Goal: Transaction & Acquisition: Purchase product/service

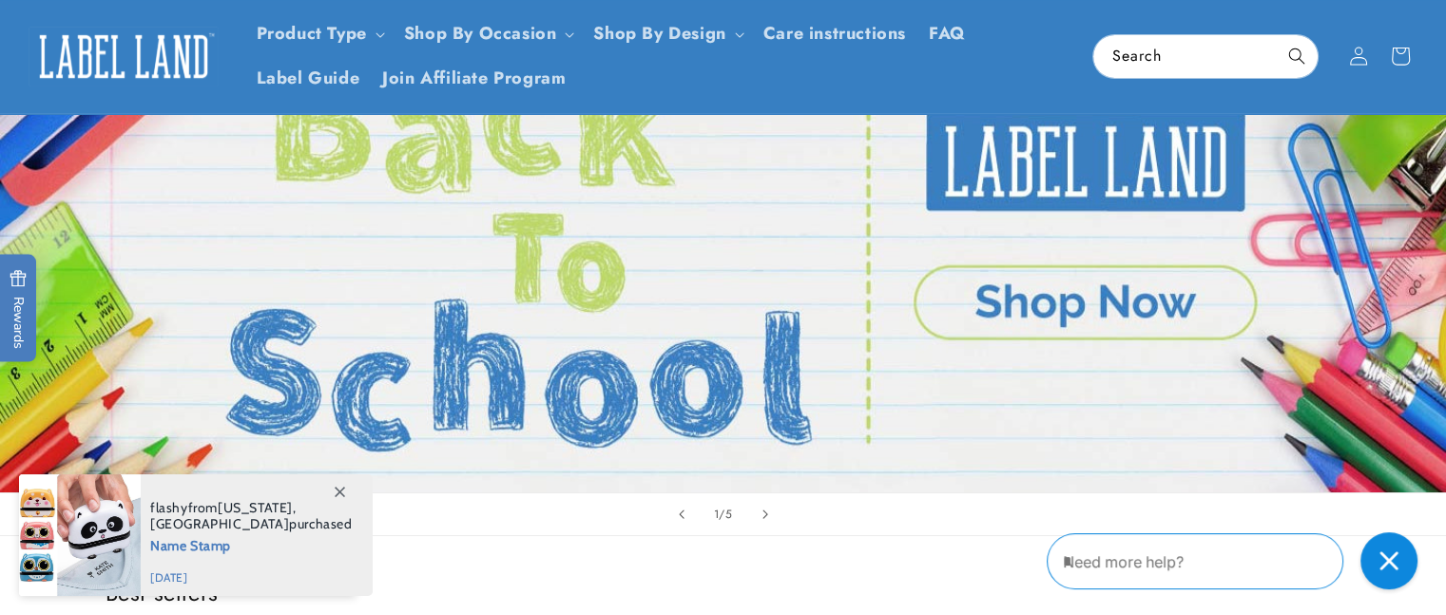
scroll to position [190, 0]
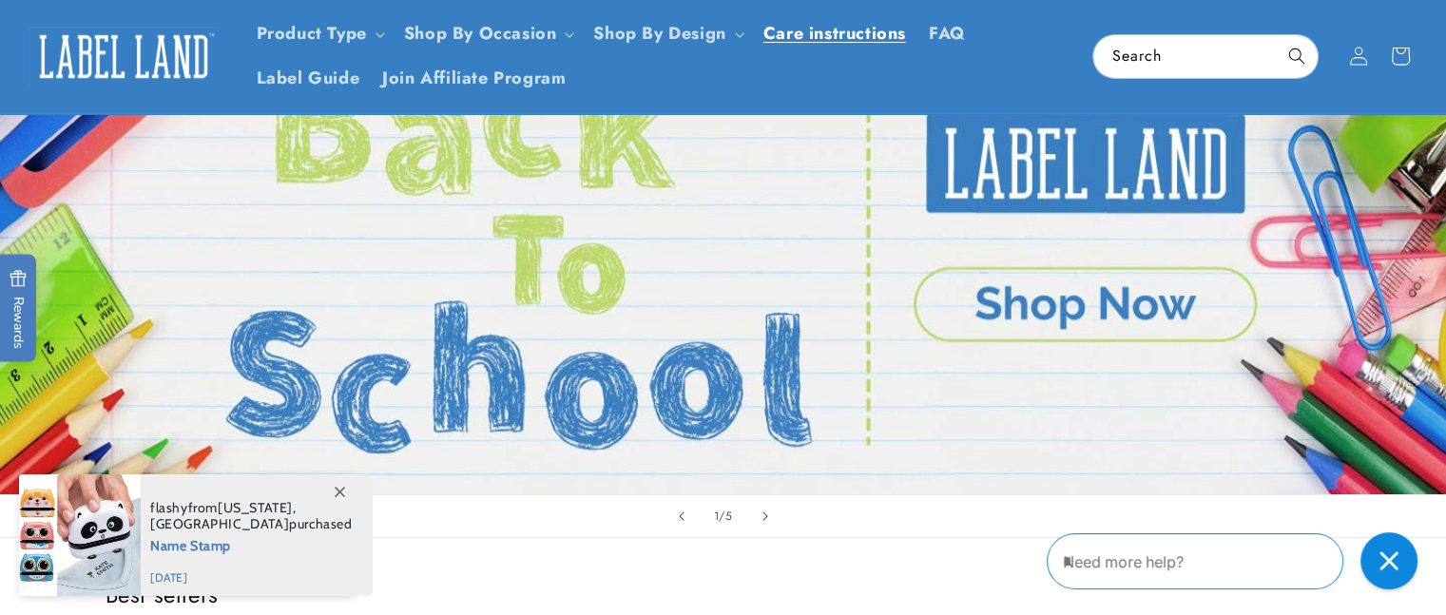
click at [791, 29] on span "Care instructions" at bounding box center [835, 34] width 143 height 22
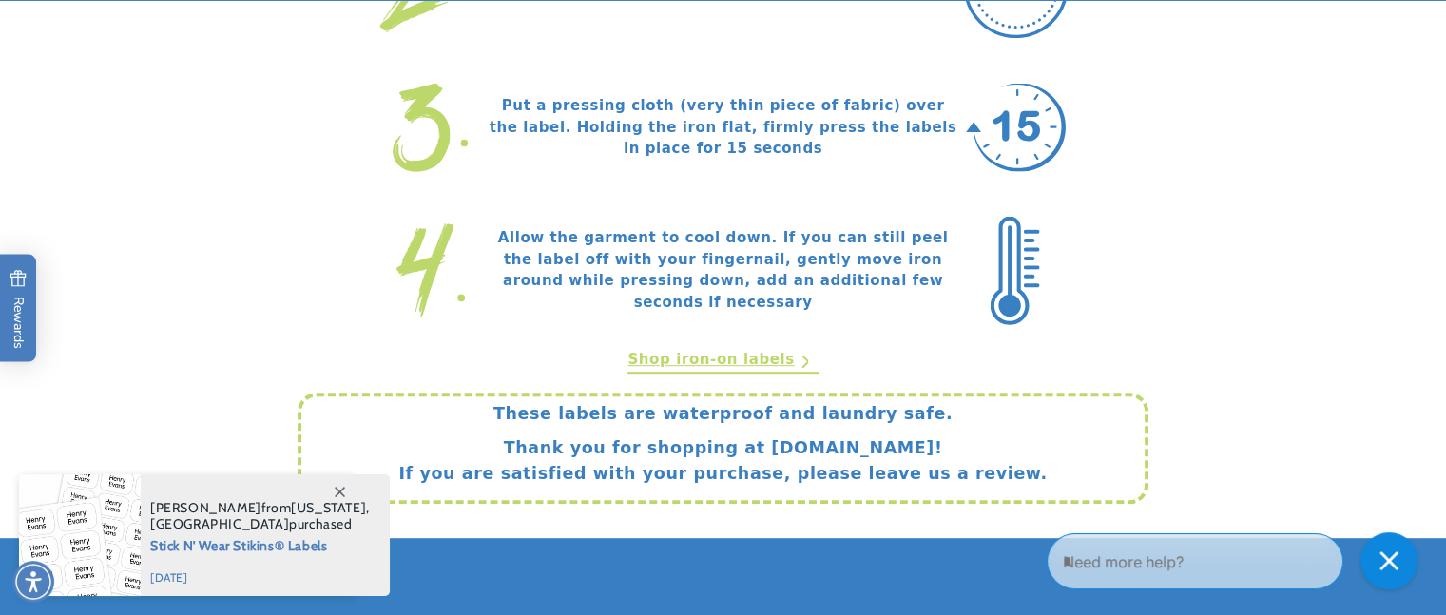
scroll to position [951, 0]
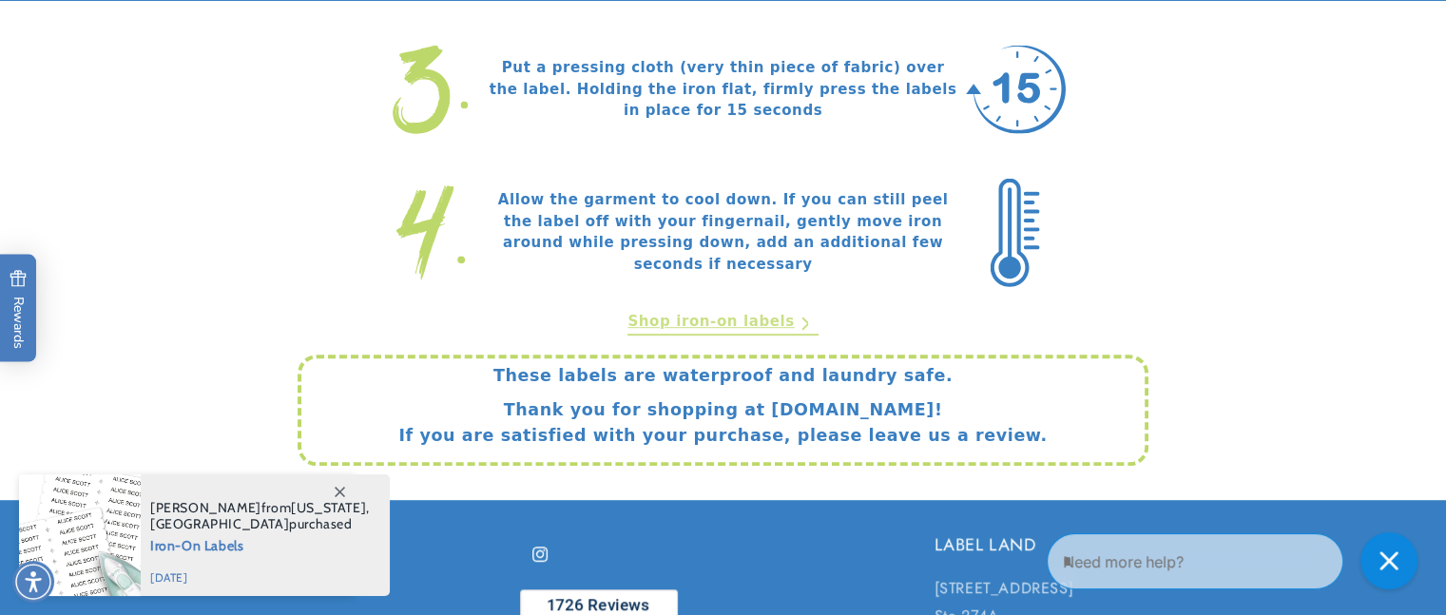
click at [708, 321] on link "Shop iron-on labels" at bounding box center [723, 324] width 190 height 26
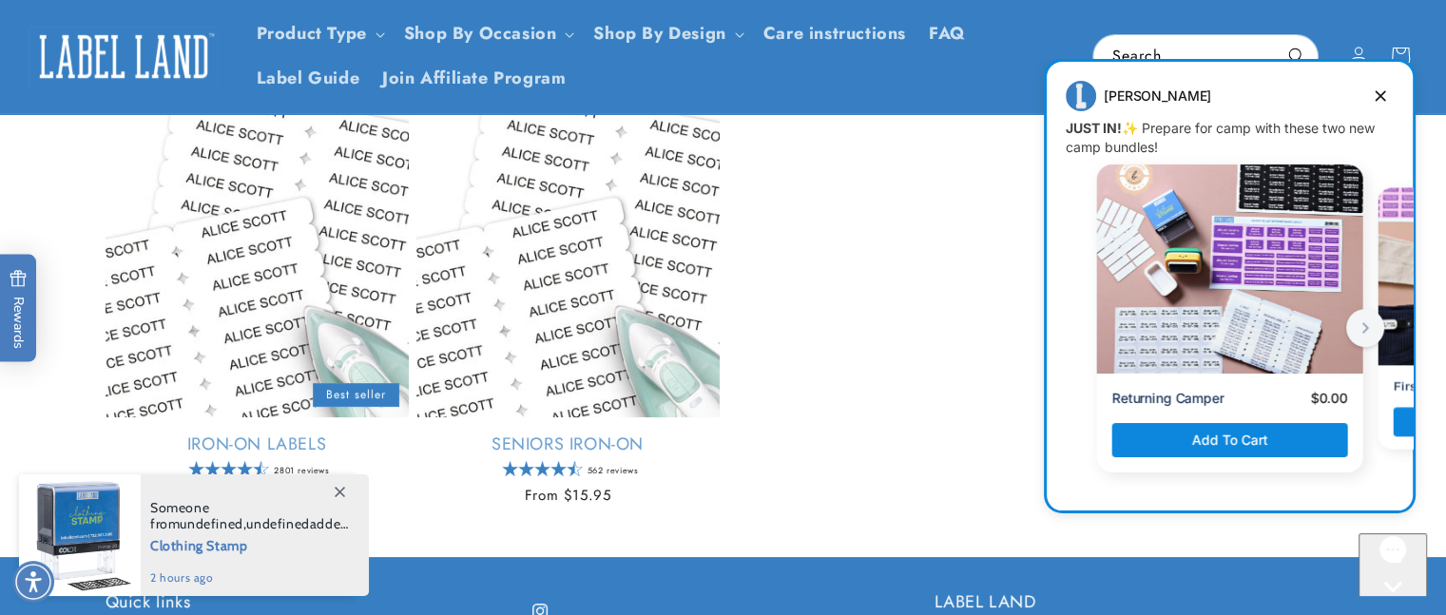
scroll to position [228, 0]
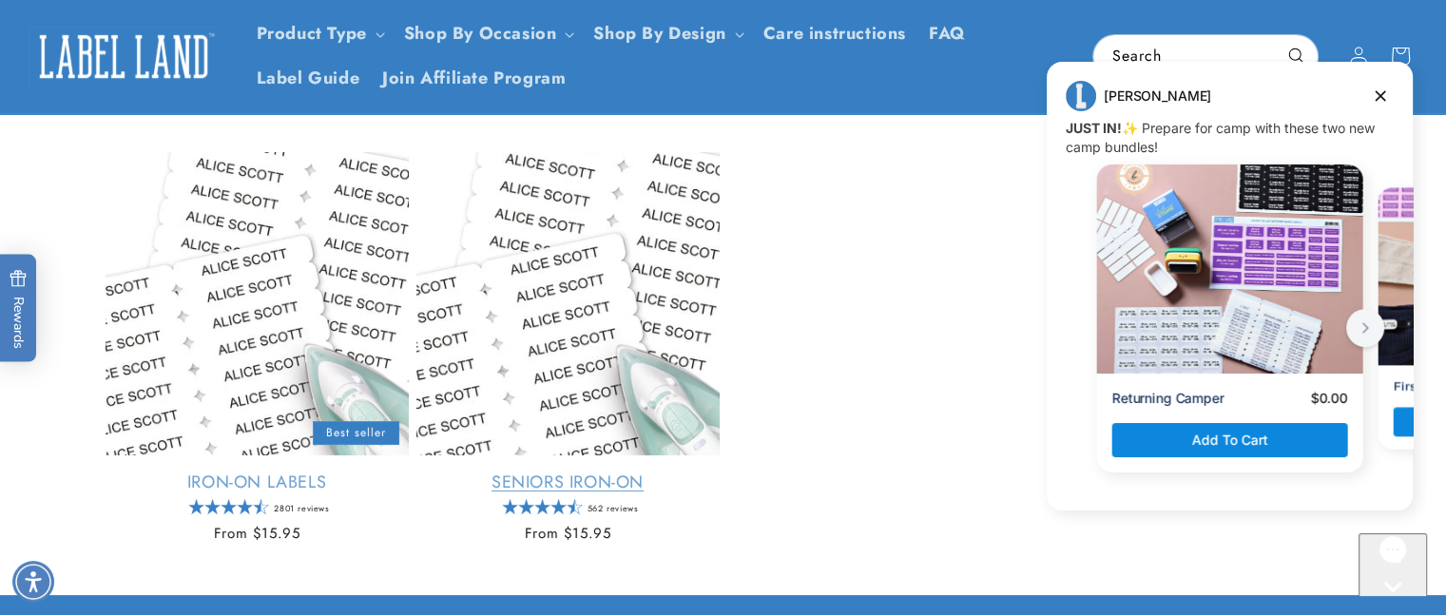
click at [582, 478] on link "Seniors Iron-On" at bounding box center [568, 483] width 303 height 22
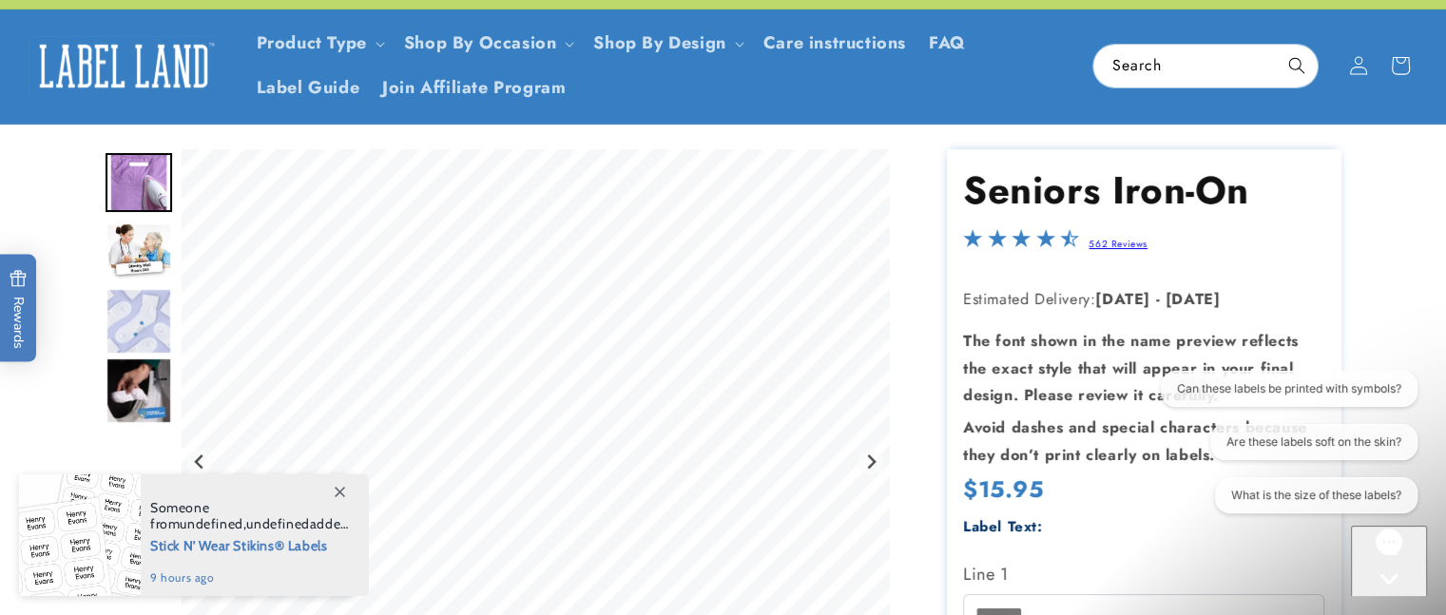
scroll to position [38, 0]
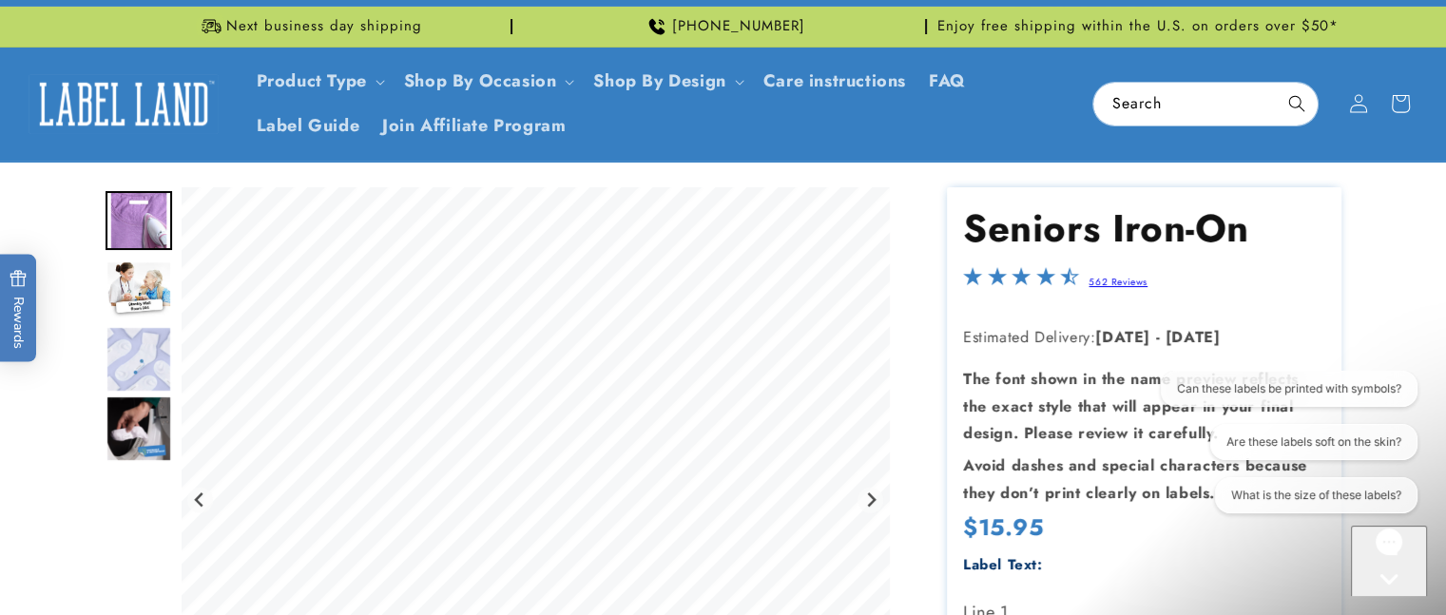
click at [147, 281] on img "Go to slide 2" at bounding box center [139, 290] width 67 height 59
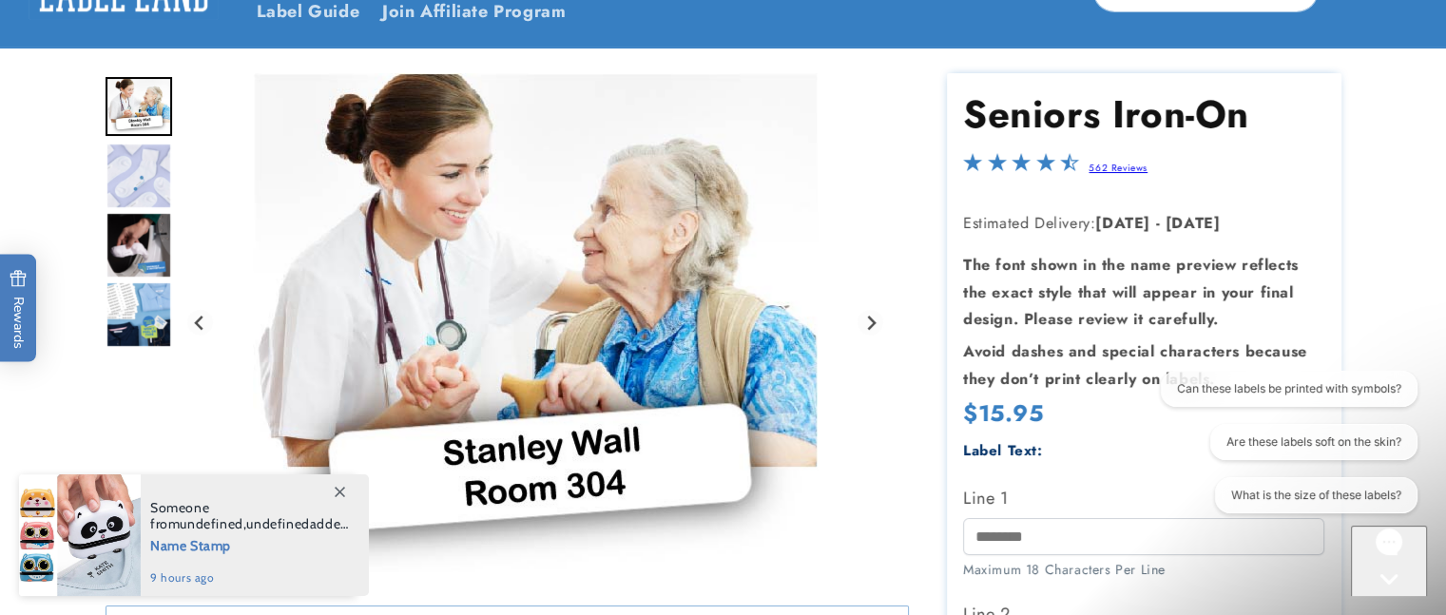
scroll to position [190, 0]
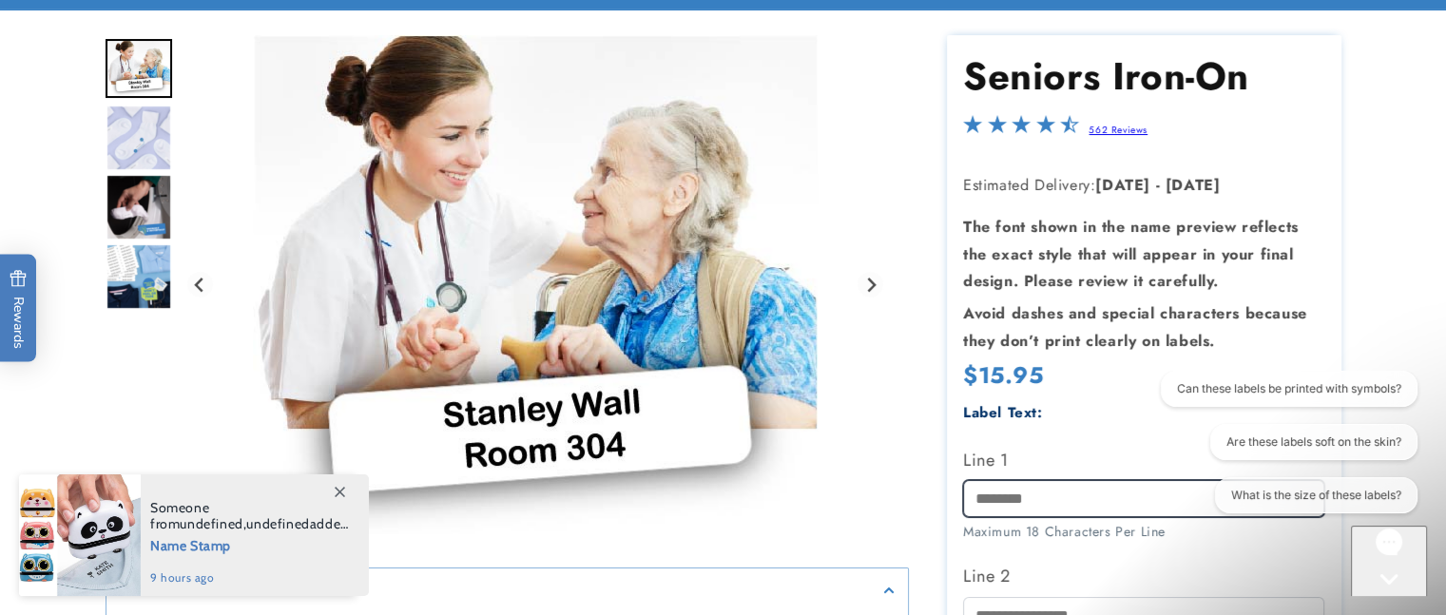
click at [1021, 493] on input "Line 1" at bounding box center [1143, 498] width 361 height 37
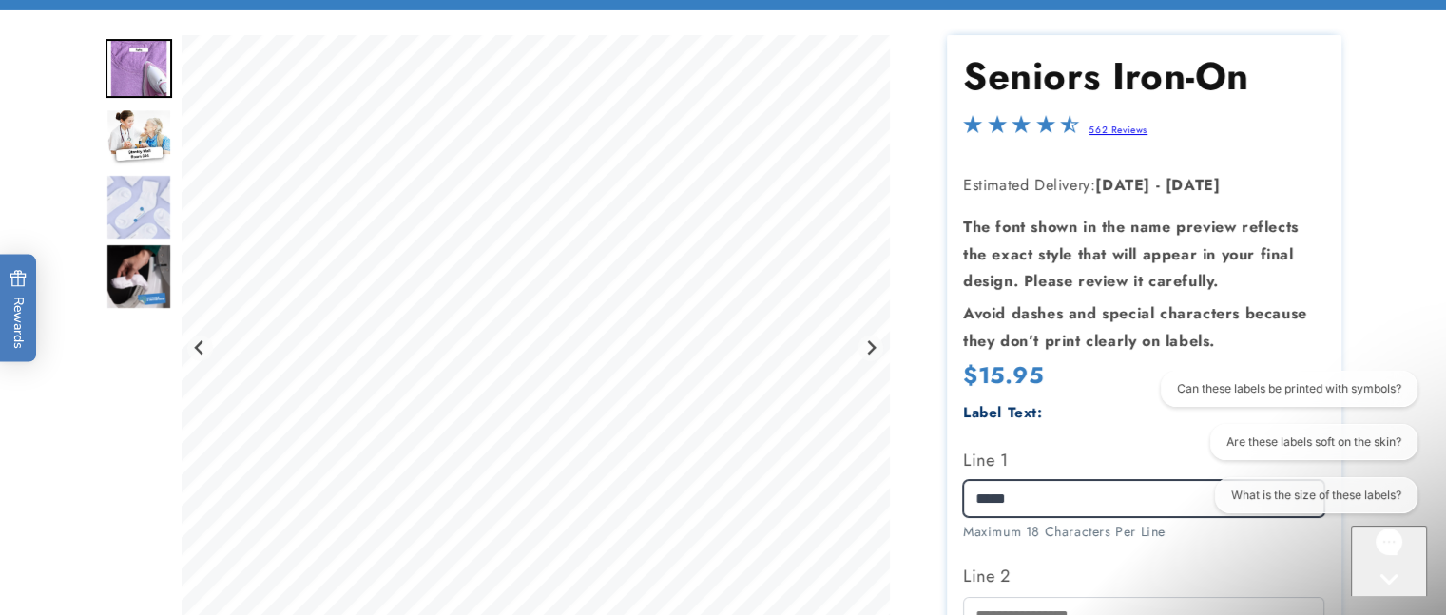
type input "*****"
click at [145, 140] on img "Go to slide 2" at bounding box center [139, 137] width 67 height 59
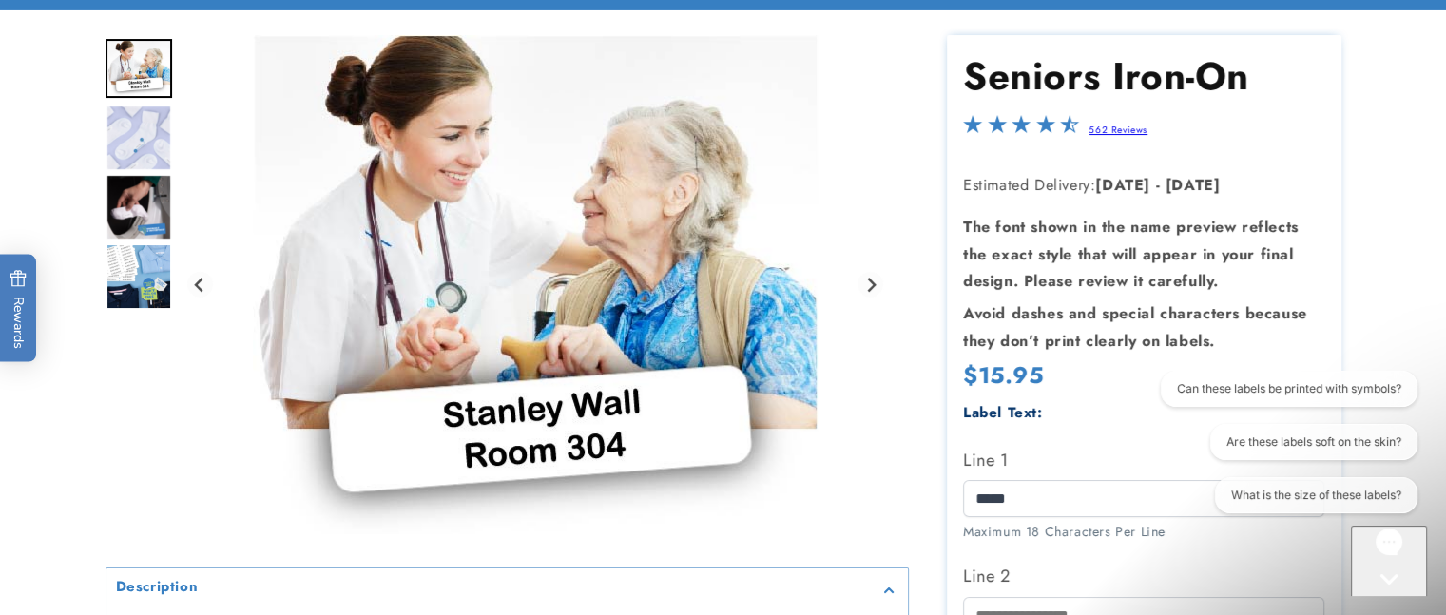
click at [141, 204] on img "Go to slide 4" at bounding box center [139, 207] width 67 height 67
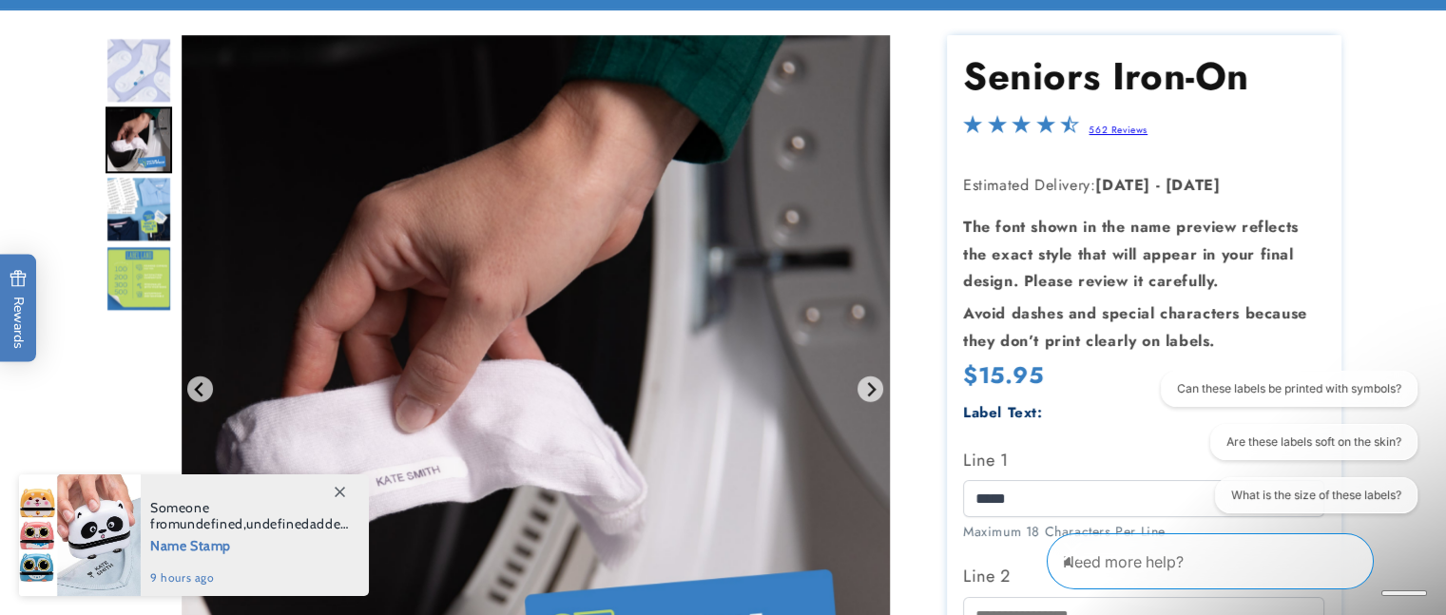
click at [140, 266] on img "Go to slide 6" at bounding box center [139, 278] width 67 height 67
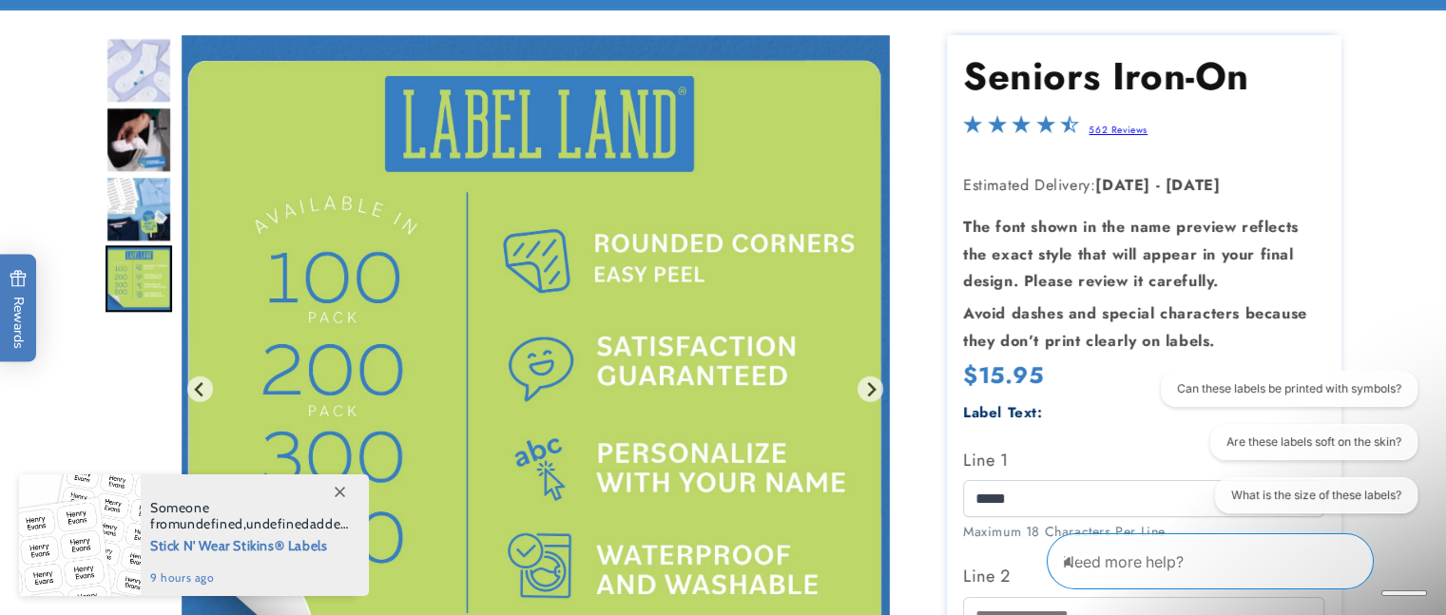
click at [715, 439] on img "Gallery Viewer" at bounding box center [536, 389] width 708 height 708
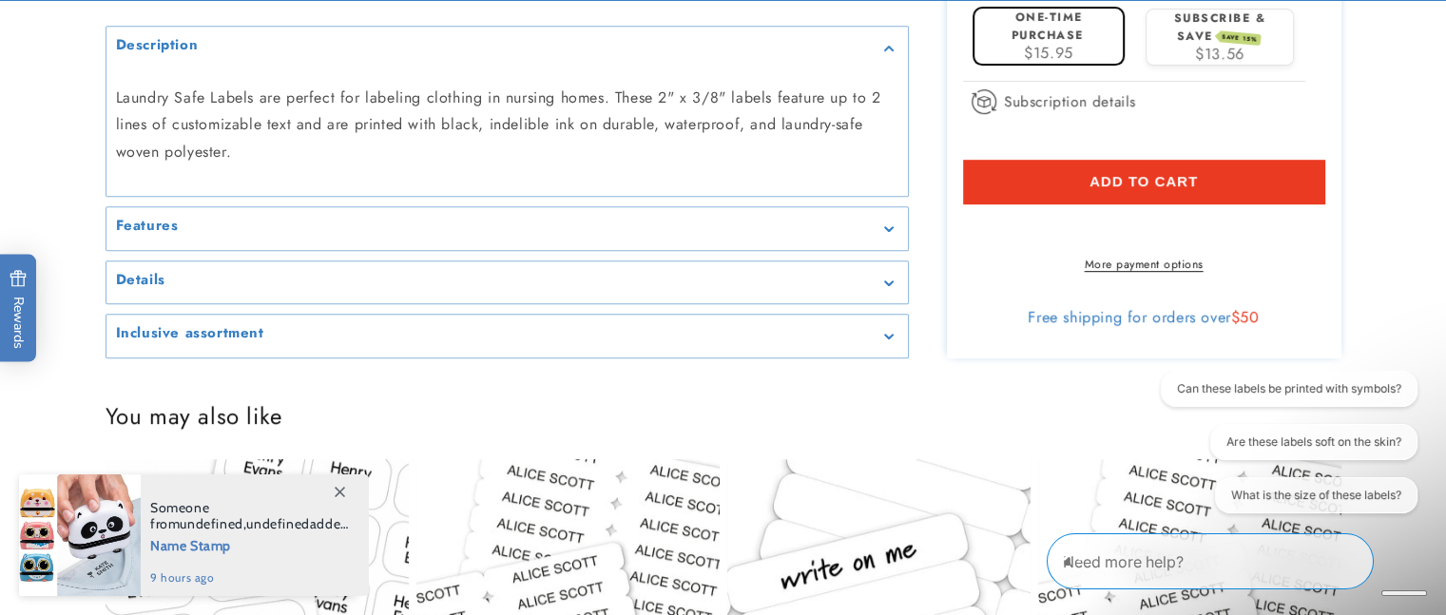
scroll to position [989, 0]
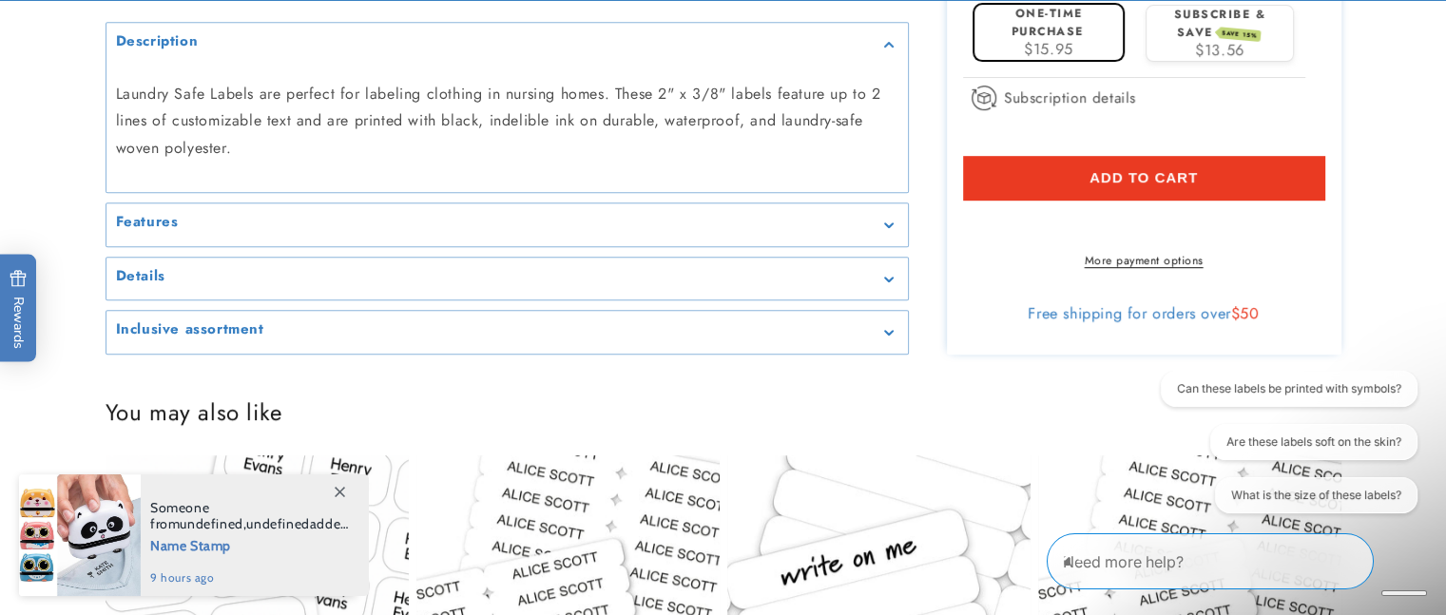
click at [886, 228] on icon "Gallery Viewer" at bounding box center [888, 225] width 9 height 5
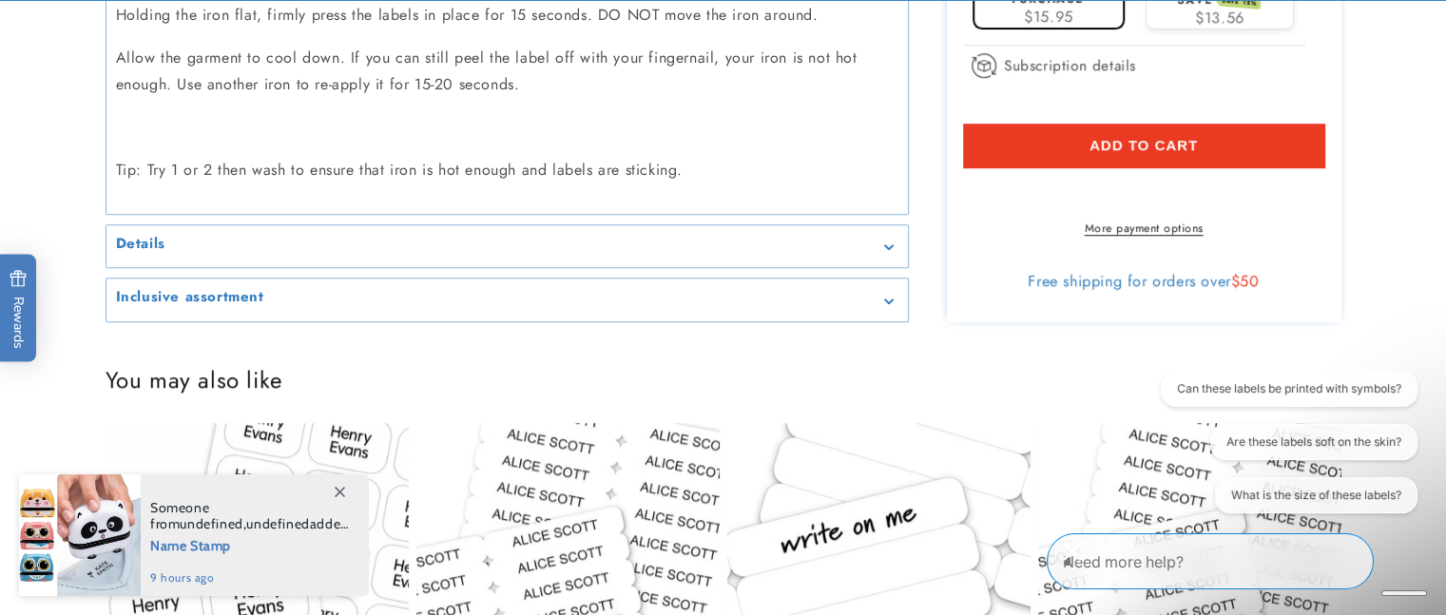
scroll to position [1407, 0]
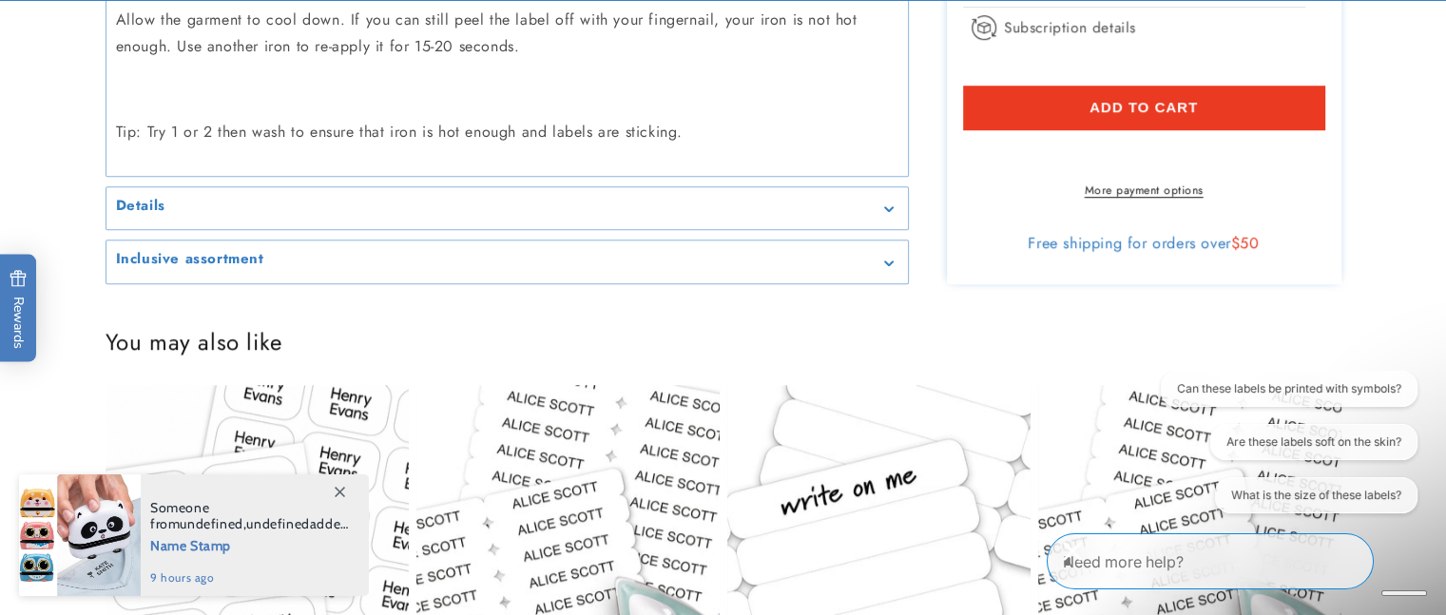
click at [883, 211] on div "Details" at bounding box center [507, 209] width 783 height 14
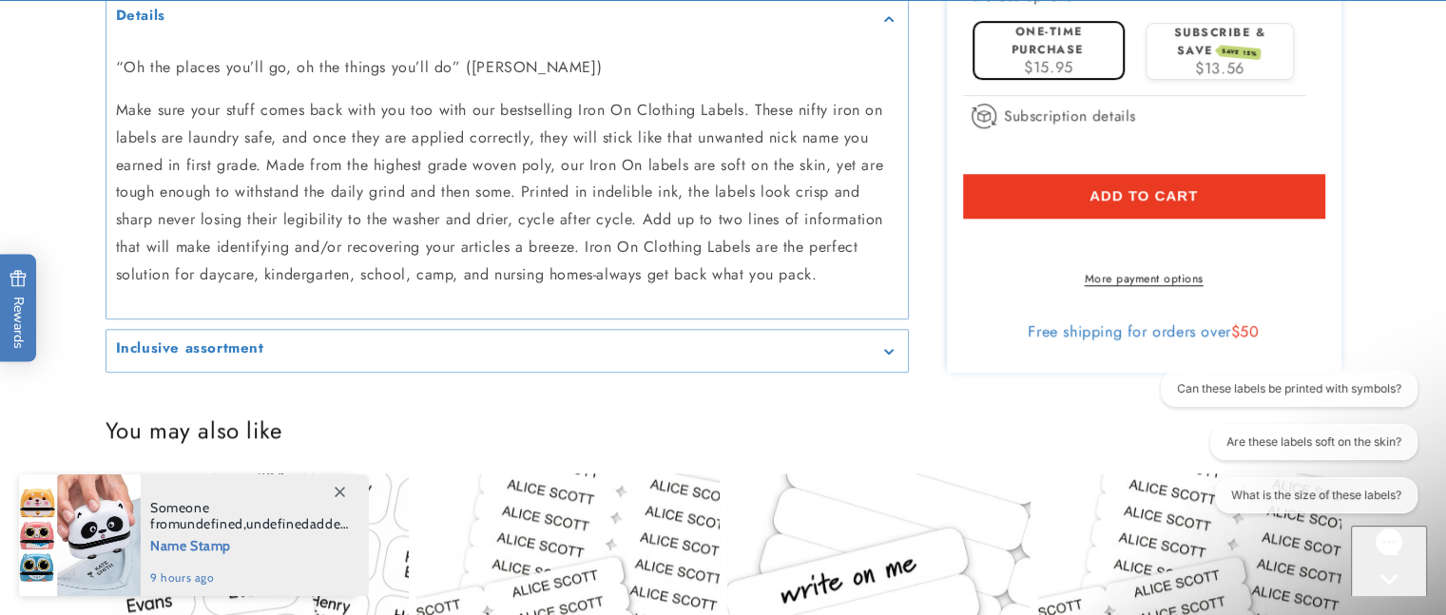
scroll to position [1636, 0]
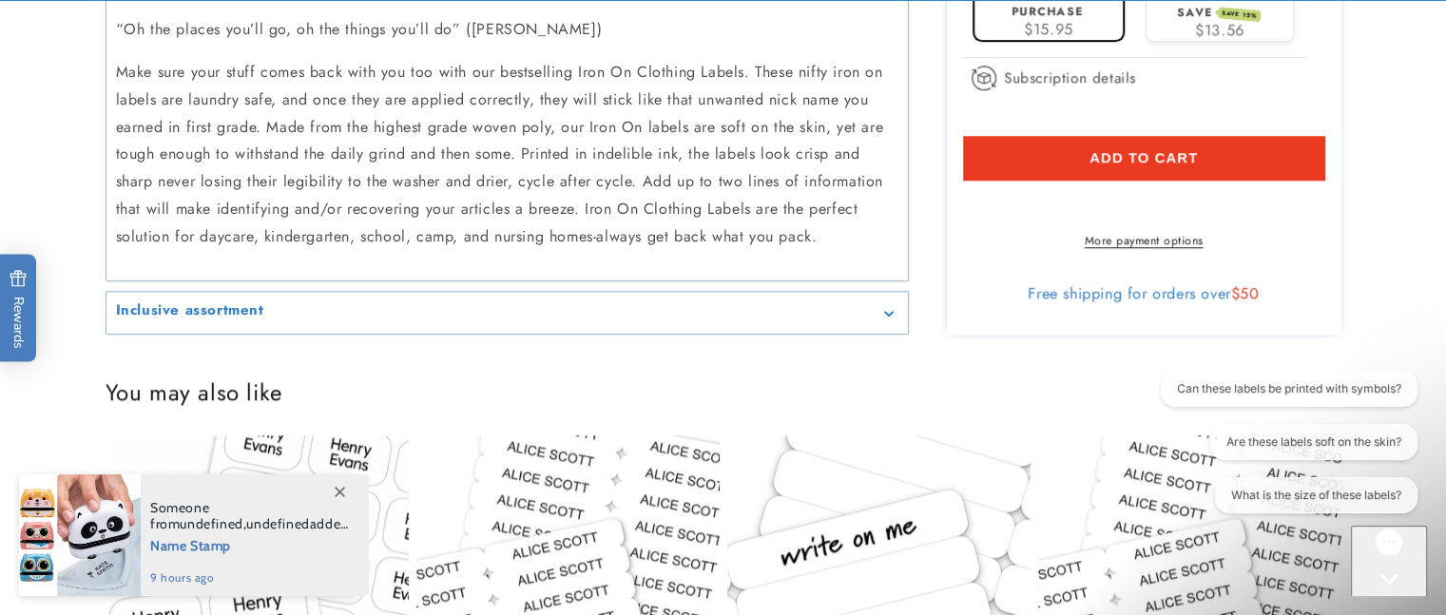
click at [884, 311] on icon "Gallery Viewer" at bounding box center [889, 314] width 10 height 6
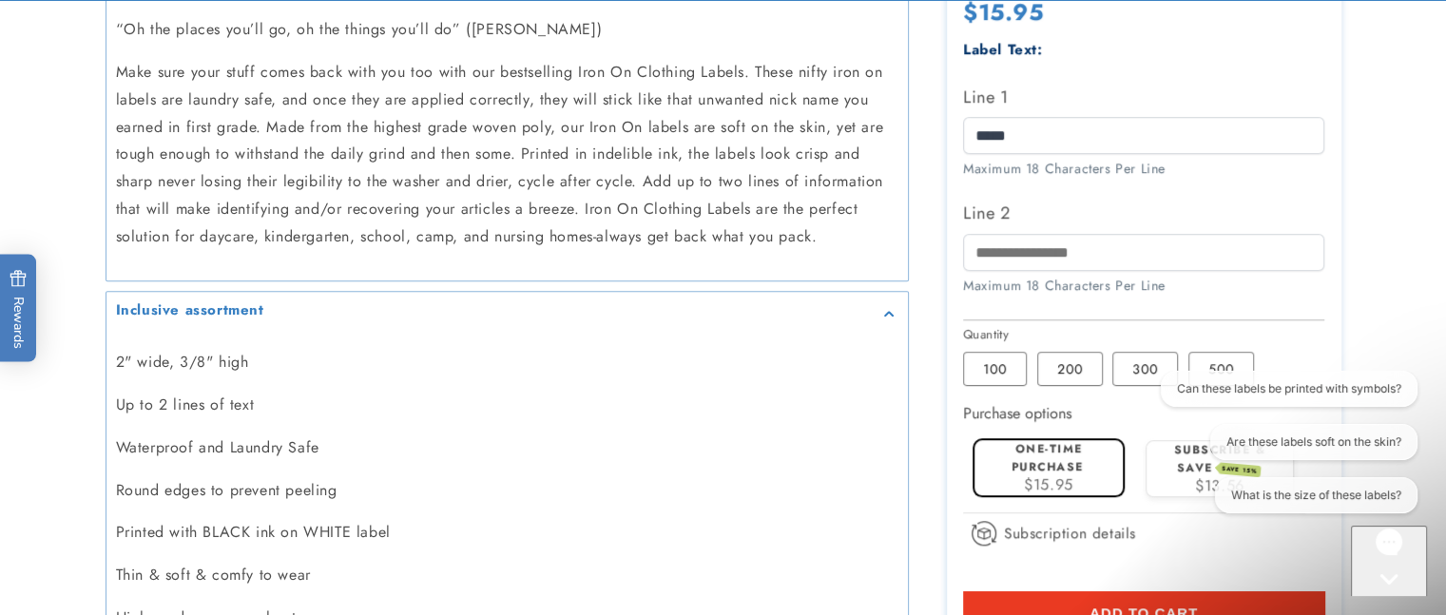
click at [700, 337] on div "2" wide, 3/8" high Up to 2 lines of text Waterproof and Laundry Safe Round edge…" at bounding box center [508, 554] width 802 height 441
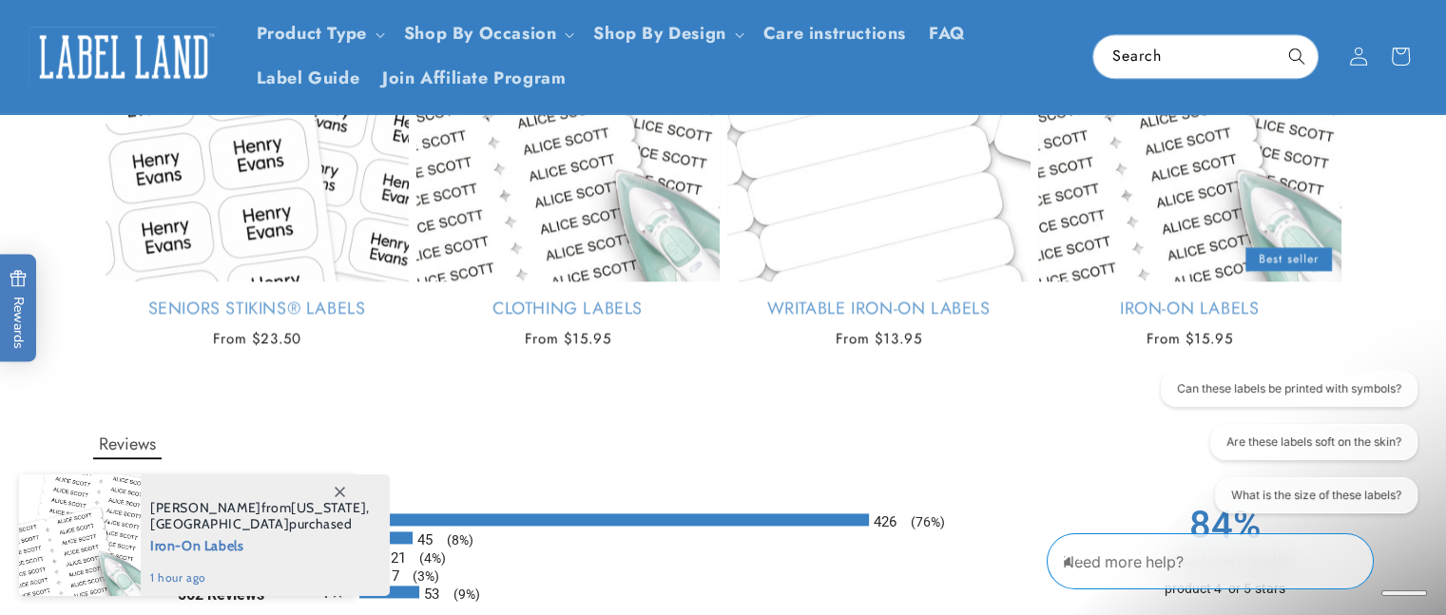
scroll to position [2358, 0]
